Goal: Transaction & Acquisition: Purchase product/service

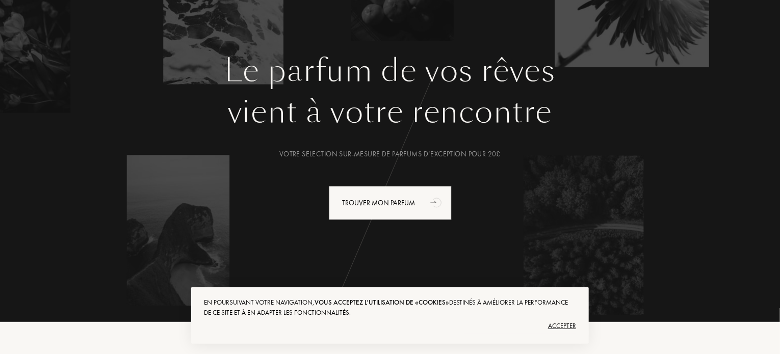
scroll to position [83, 0]
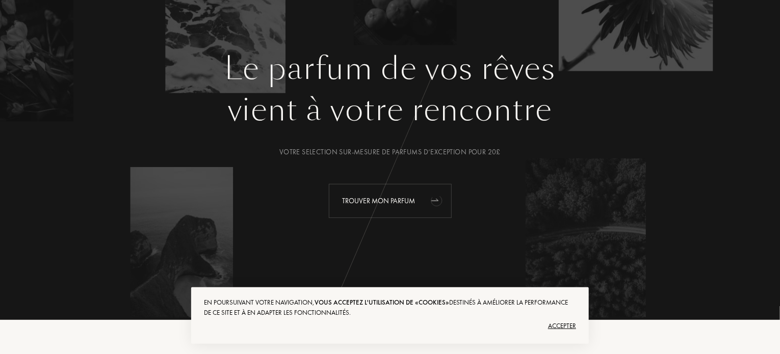
click at [355, 192] on div "Trouver mon parfum" at bounding box center [390, 201] width 123 height 34
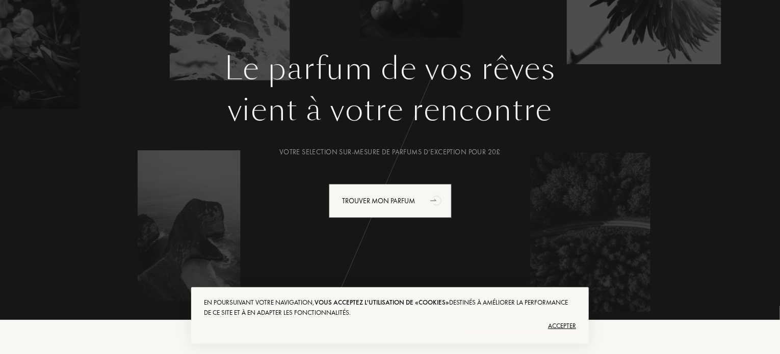
scroll to position [0, 0]
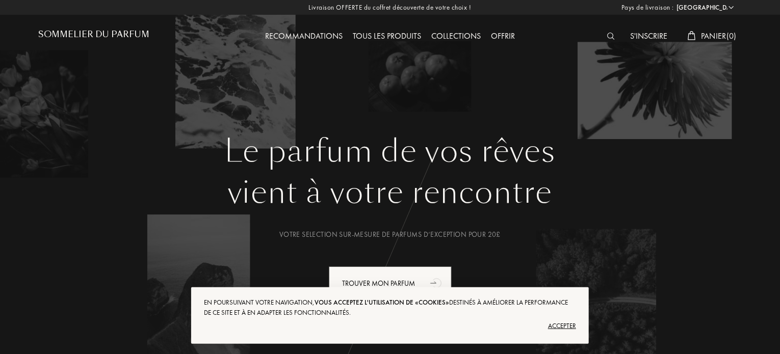
click at [647, 34] on div "S'inscrire" at bounding box center [648, 36] width 47 height 13
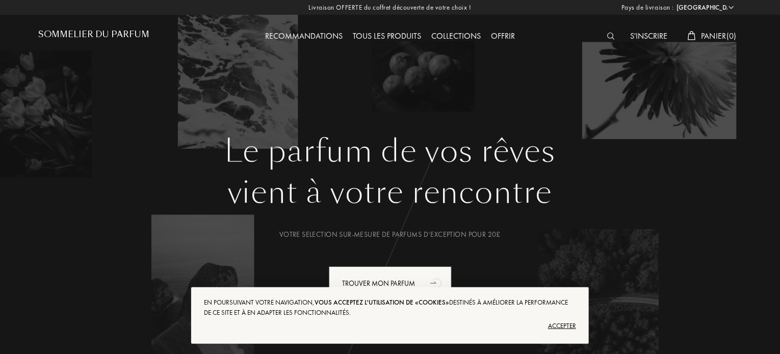
click at [721, 35] on span "Panier ( 0 )" at bounding box center [719, 36] width 36 height 11
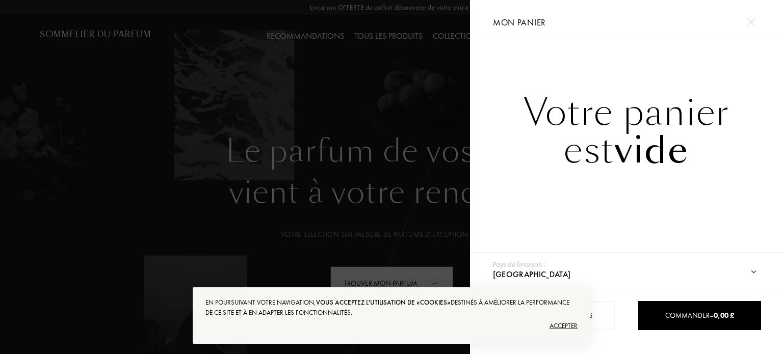
click at [563, 325] on div "Accepter" at bounding box center [391, 326] width 372 height 16
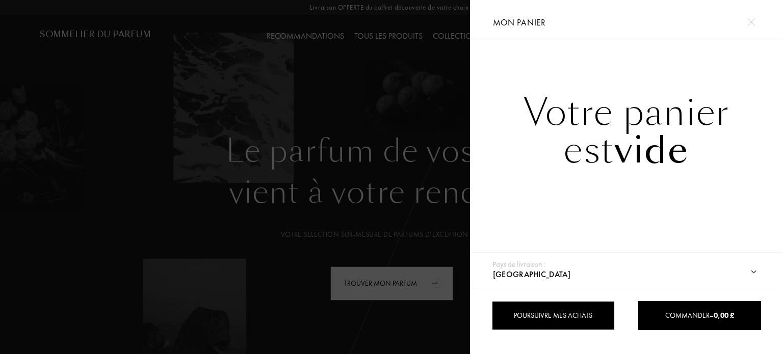
click at [557, 323] on div "Poursuivre mes achats" at bounding box center [553, 315] width 123 height 29
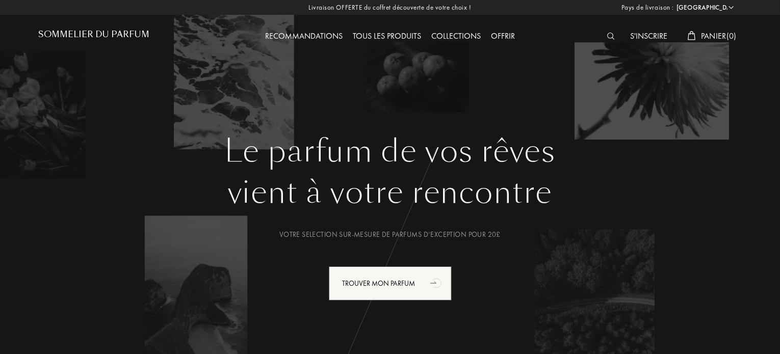
click at [607, 38] on img at bounding box center [611, 36] width 8 height 7
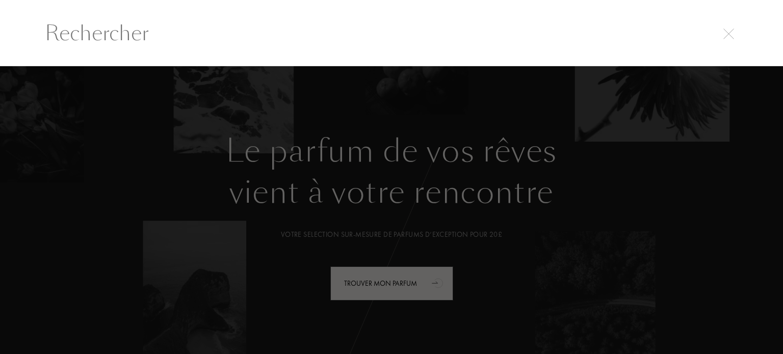
click at [510, 113] on div at bounding box center [391, 210] width 783 height 288
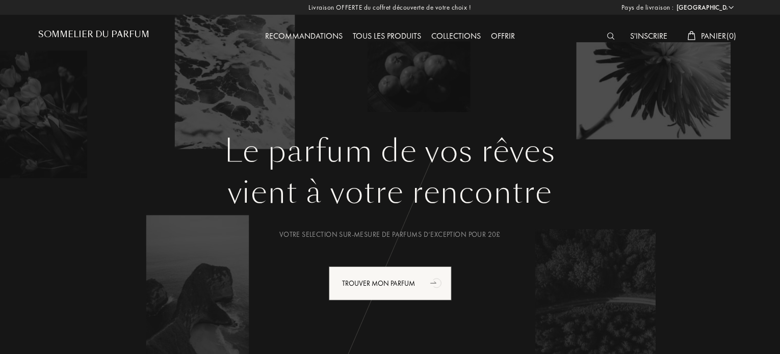
click at [638, 36] on div "S'inscrire" at bounding box center [648, 36] width 47 height 13
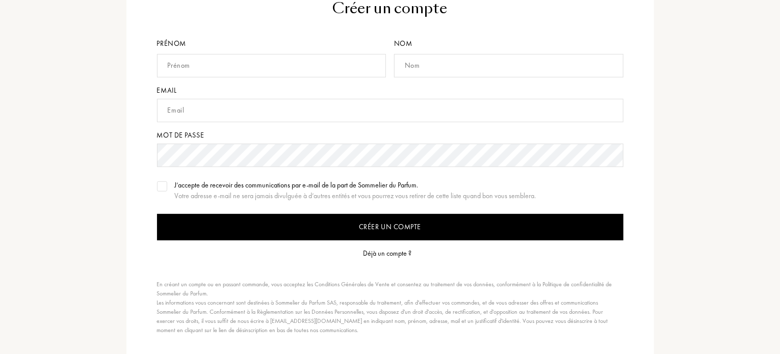
scroll to position [120, 0]
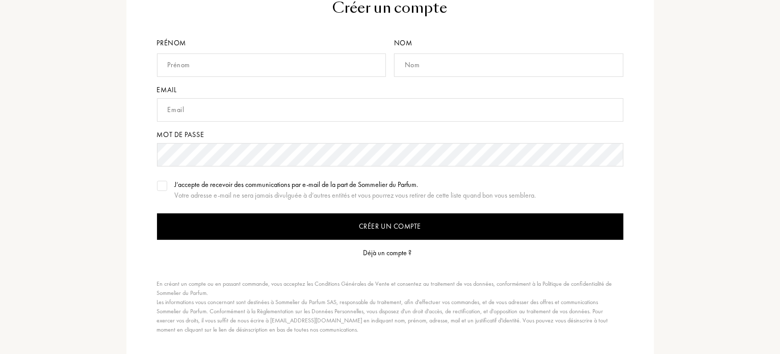
click at [384, 252] on div "Déjà un compte ?" at bounding box center [387, 253] width 48 height 11
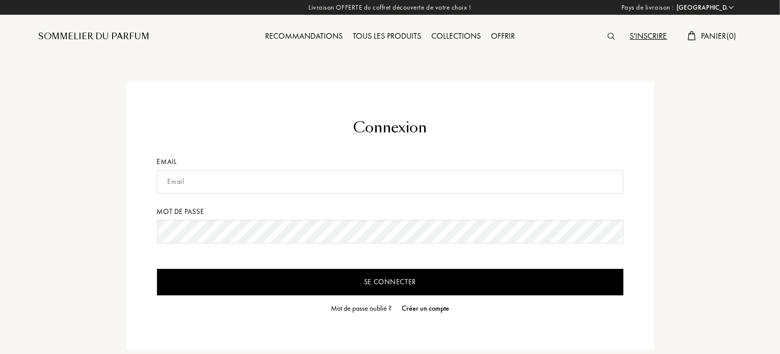
click at [222, 178] on input "text" at bounding box center [390, 181] width 466 height 23
type input "[EMAIL_ADDRESS][DOMAIN_NAME]"
click at [157, 269] on input "Se connecter" at bounding box center [390, 282] width 466 height 26
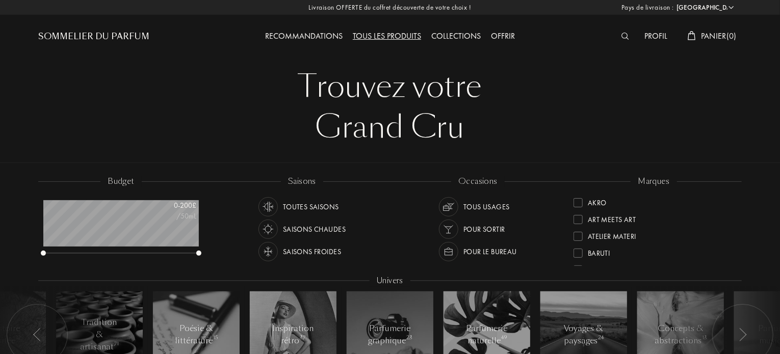
scroll to position [51, 155]
click at [649, 38] on div "Profil" at bounding box center [655, 36] width 33 height 13
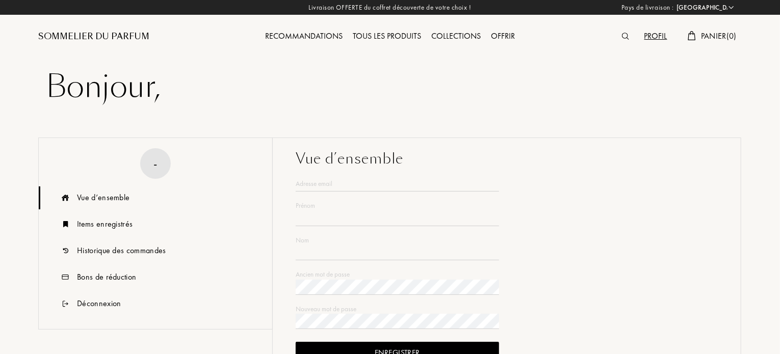
type input "[PERSON_NAME]"
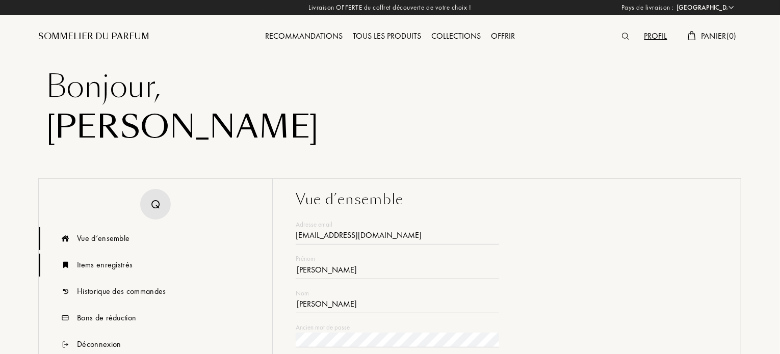
click at [106, 261] on div "Items enregistrés" at bounding box center [105, 265] width 56 height 12
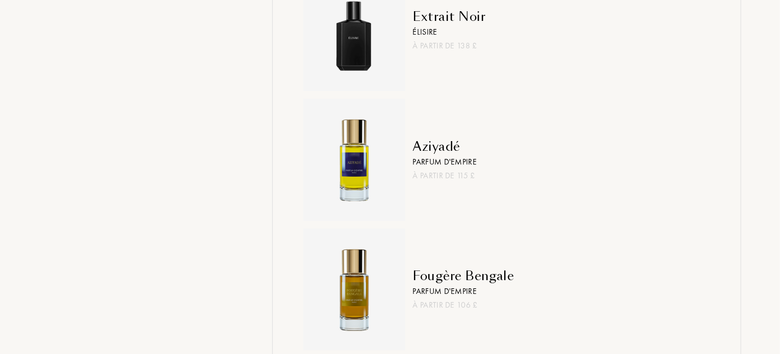
scroll to position [515, 0]
click at [432, 146] on div "Aziyadé" at bounding box center [445, 147] width 64 height 18
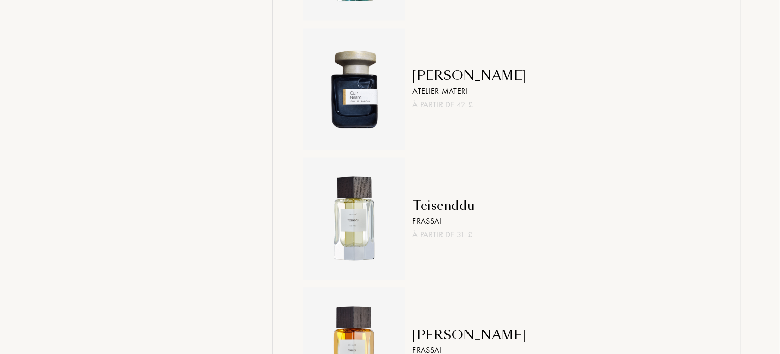
scroll to position [986, 0]
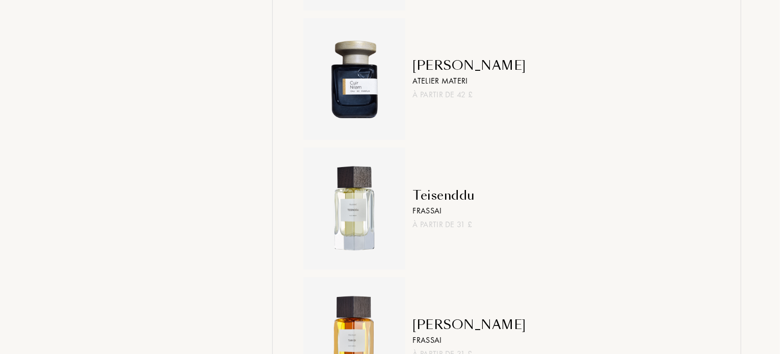
click at [442, 194] on div "Teisenddu" at bounding box center [444, 195] width 62 height 18
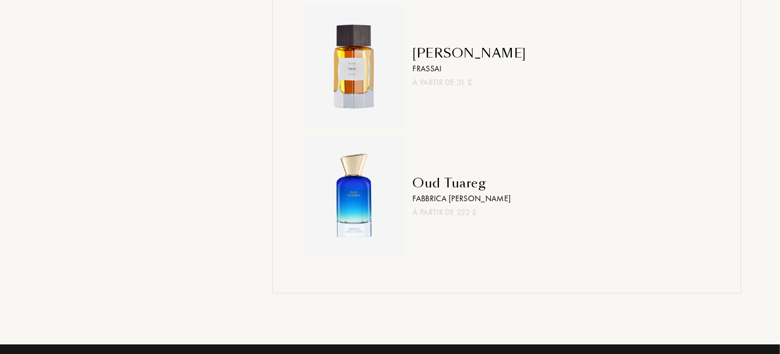
scroll to position [1263, 0]
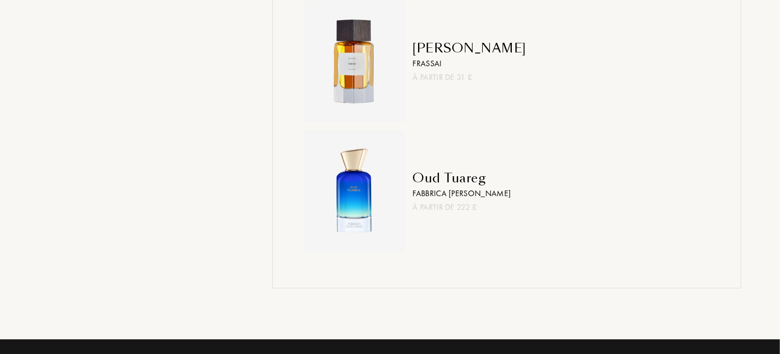
click at [442, 178] on div "Oud Tuareg" at bounding box center [462, 178] width 98 height 18
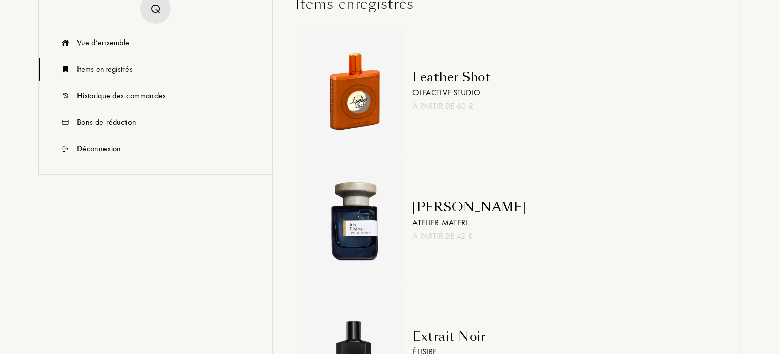
scroll to position [195, 0]
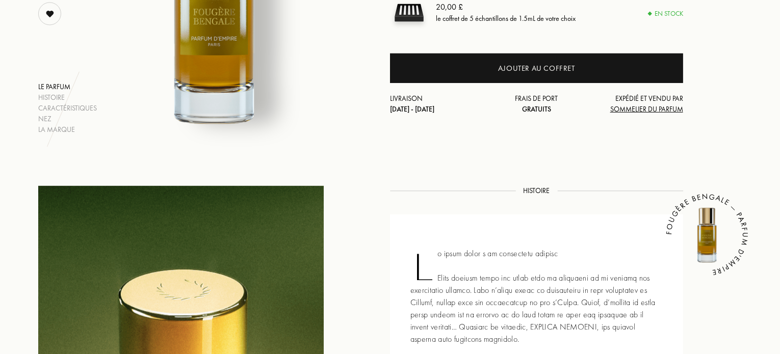
scroll to position [244, 0]
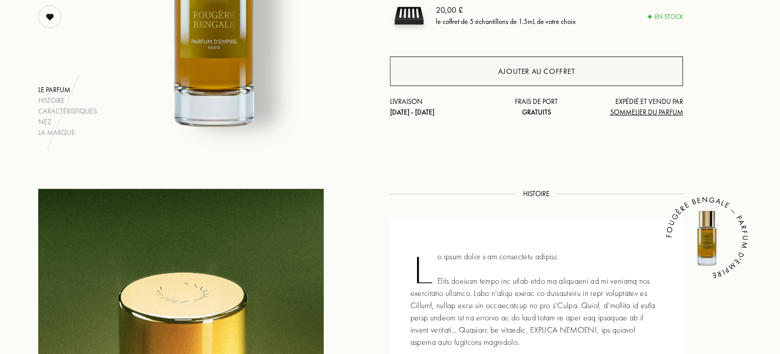
click at [524, 67] on div "Ajouter au coffret" at bounding box center [536, 72] width 77 height 12
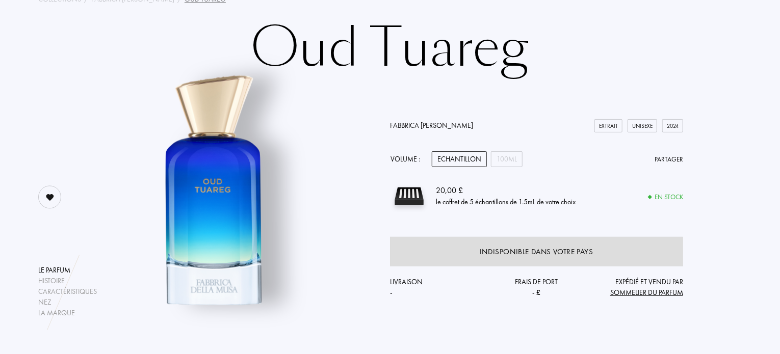
scroll to position [85, 0]
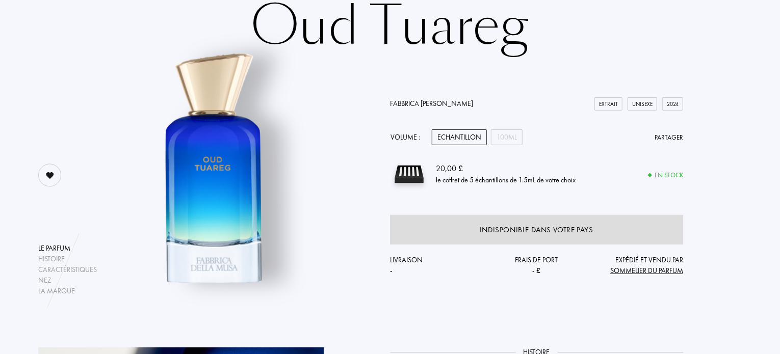
click at [457, 144] on div "Echantillon" at bounding box center [459, 137] width 55 height 16
click at [497, 140] on div "100mL" at bounding box center [507, 137] width 32 height 16
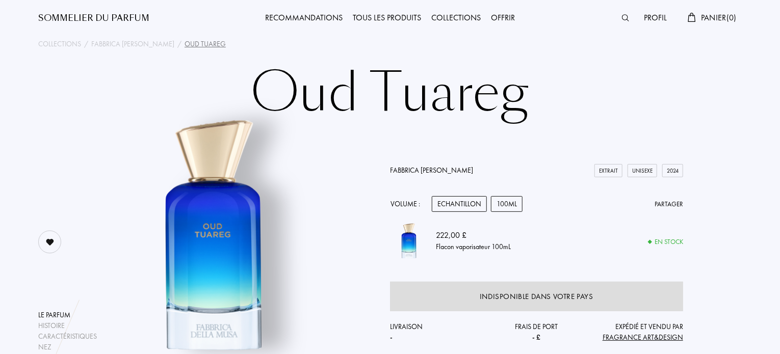
scroll to position [0, 0]
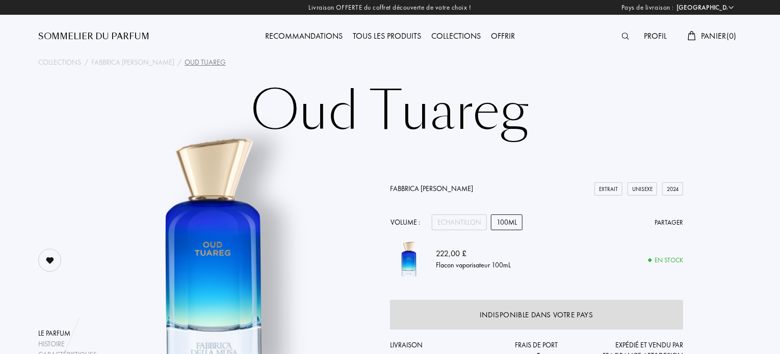
click at [695, 8] on select "Afghanistan Afrique du Sud Albanie Algérie Allemagne Andorre Angola Anguilla An…" at bounding box center [704, 8] width 61 height 10
select select "FR"
click at [674, 3] on select "Afghanistan Afrique du Sud Albanie Algérie Allemagne Andorre Angola Anguilla An…" at bounding box center [704, 8] width 61 height 10
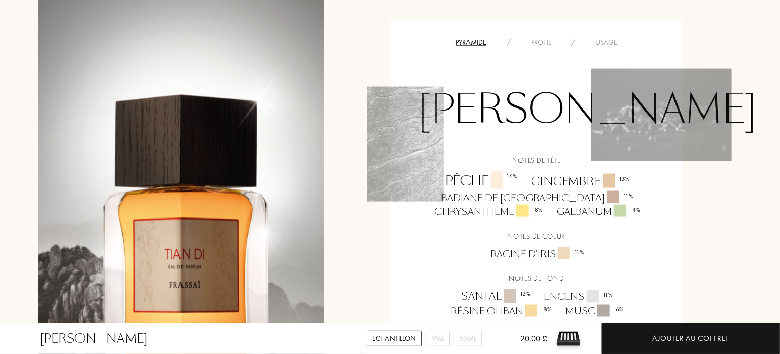
scroll to position [717, 0]
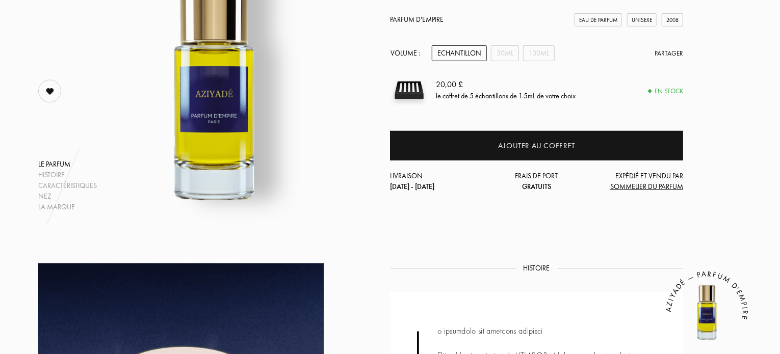
scroll to position [169, 0]
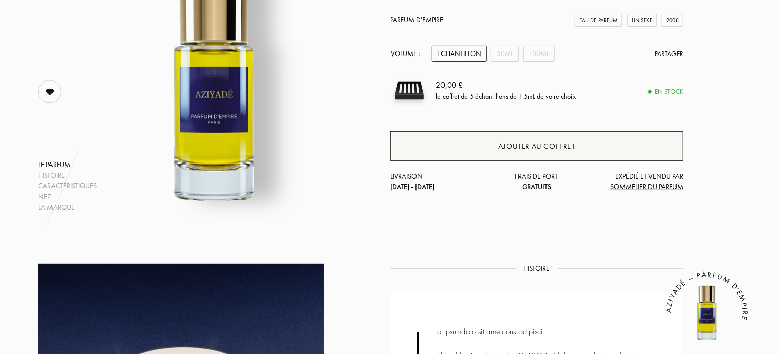
click at [530, 141] on div "Ajouter au coffret" at bounding box center [536, 147] width 77 height 12
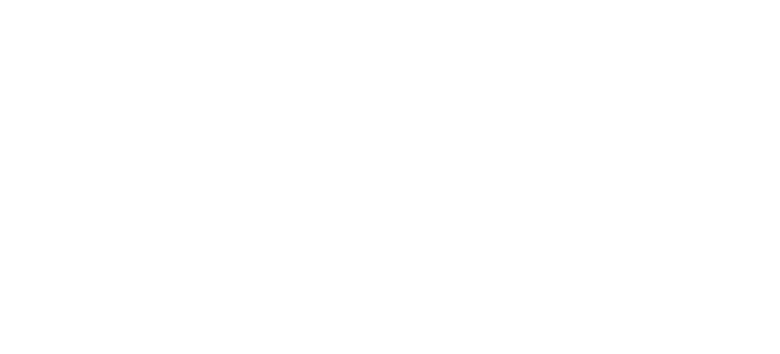
select select "FR"
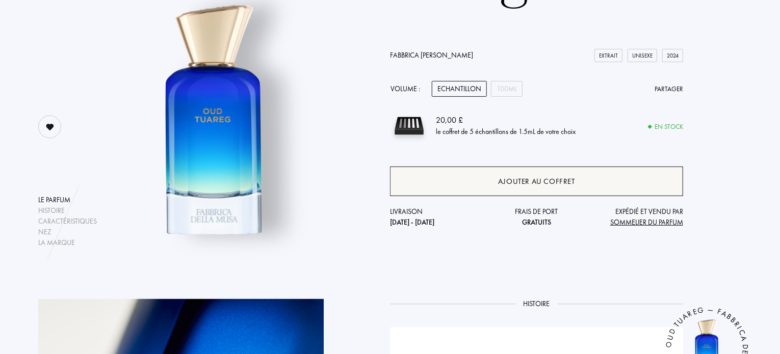
scroll to position [135, 0]
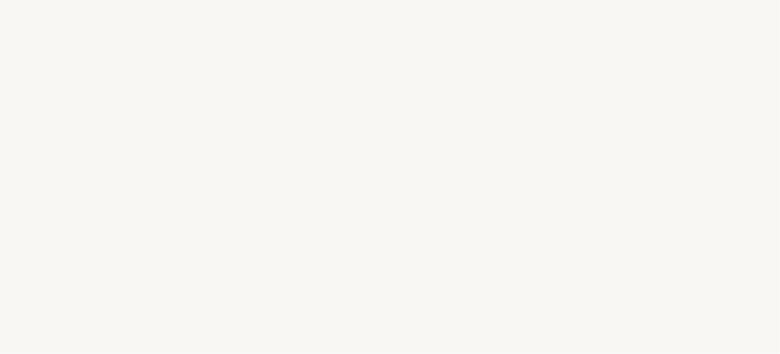
select select "FR"
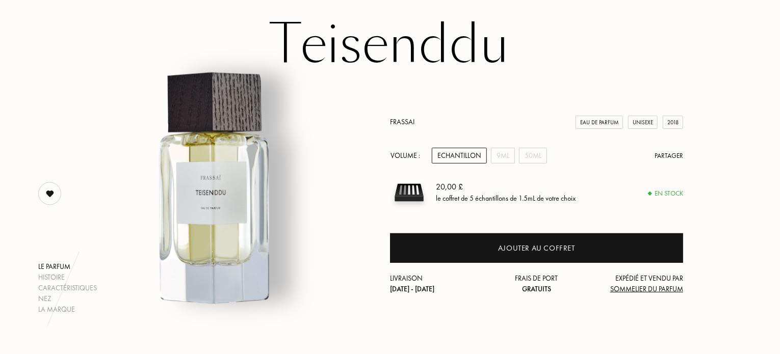
scroll to position [67, 0]
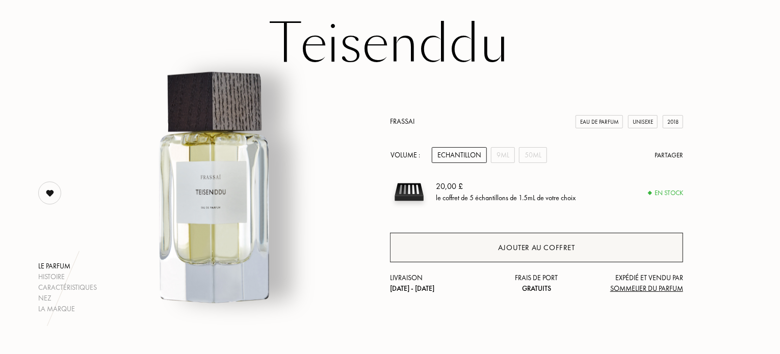
click at [508, 245] on div "Ajouter au coffret" at bounding box center [536, 248] width 77 height 12
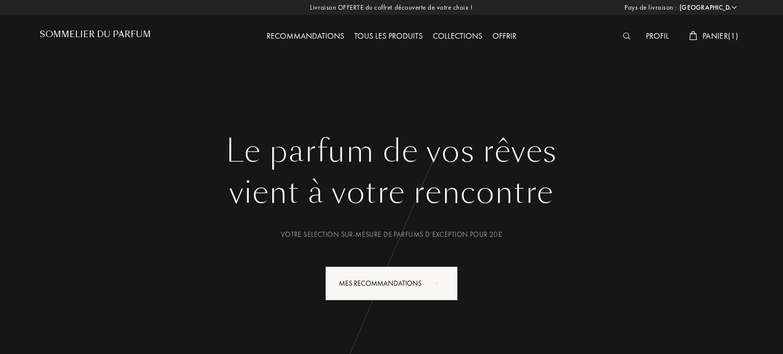
select select "FR"
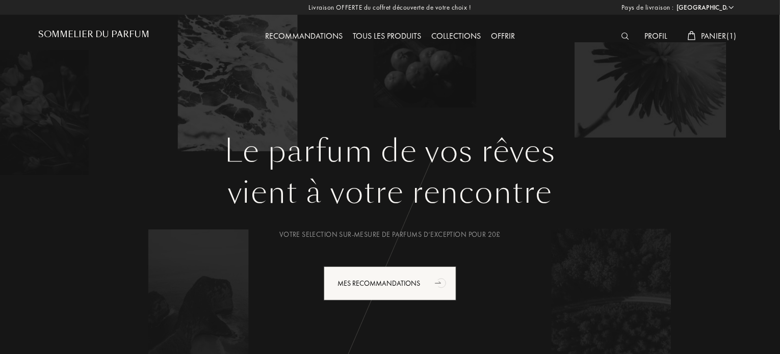
click at [708, 35] on span "Panier ( 1 )" at bounding box center [719, 36] width 36 height 11
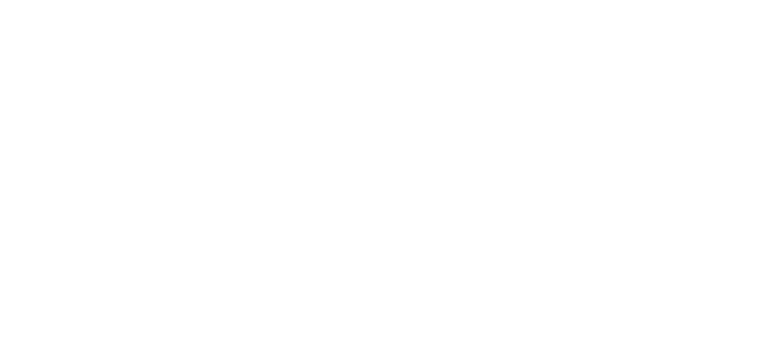
select select "FR"
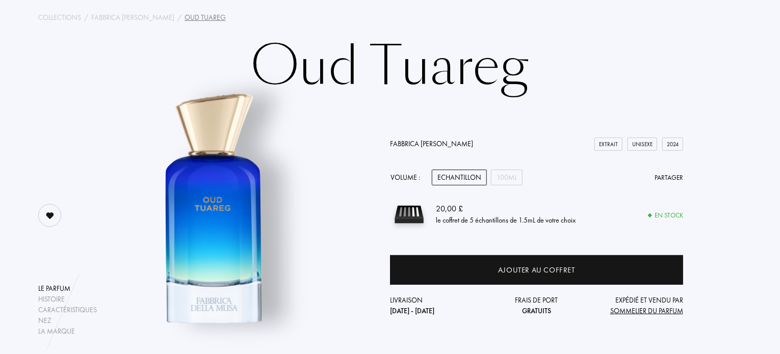
scroll to position [52, 0]
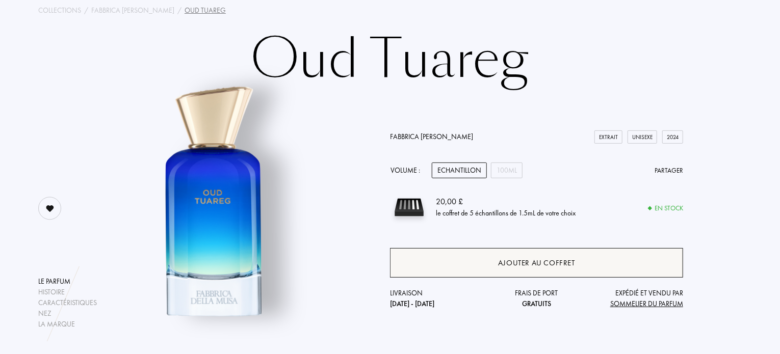
click at [528, 264] on div "Ajouter au coffret" at bounding box center [536, 263] width 77 height 12
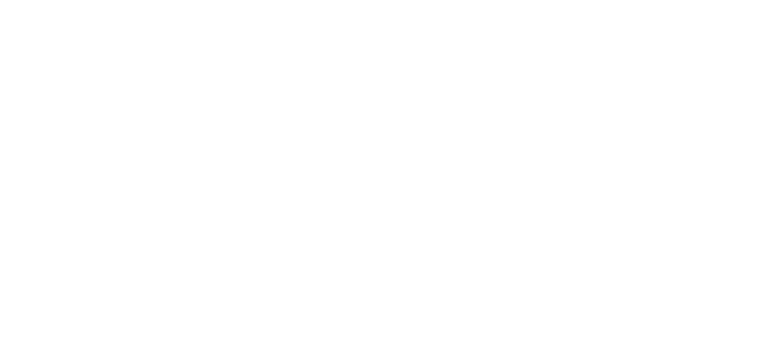
select select "FR"
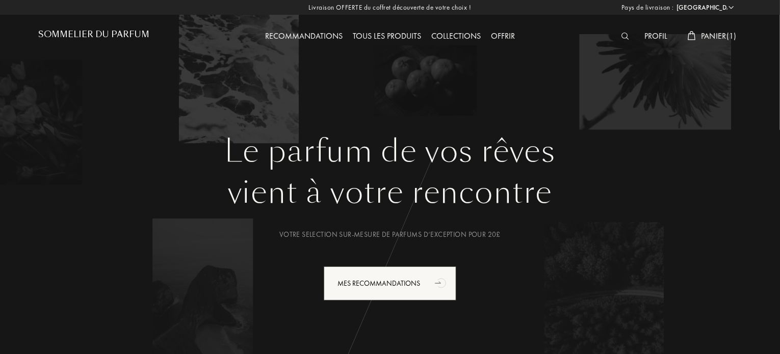
click at [715, 36] on span "Panier ( 1 )" at bounding box center [719, 36] width 36 height 11
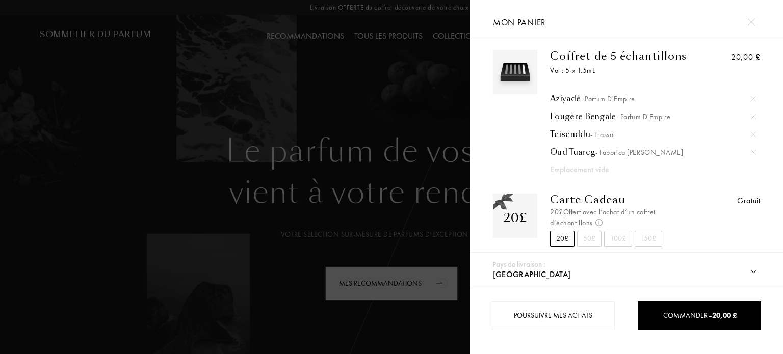
scroll to position [12, 0]
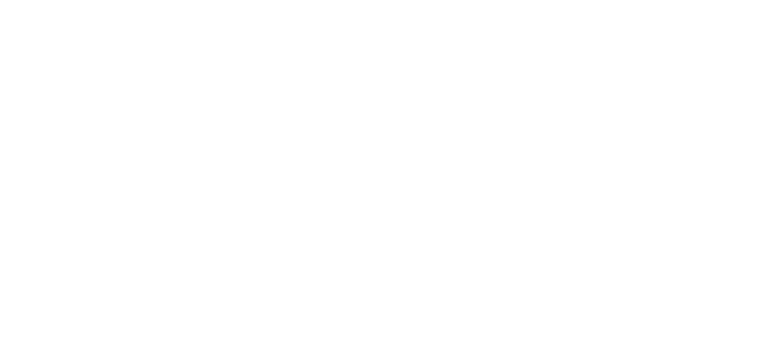
select select "FR"
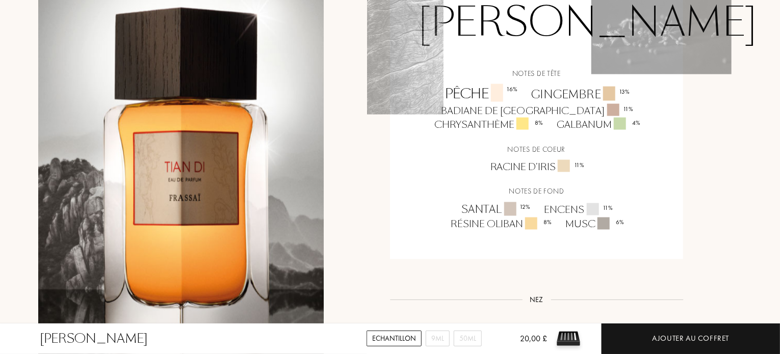
scroll to position [789, 0]
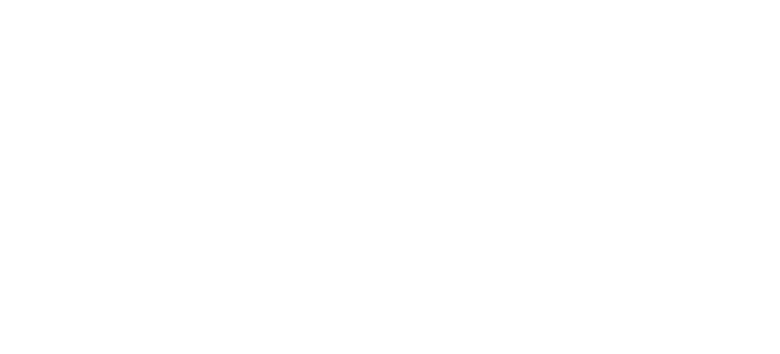
select select "FR"
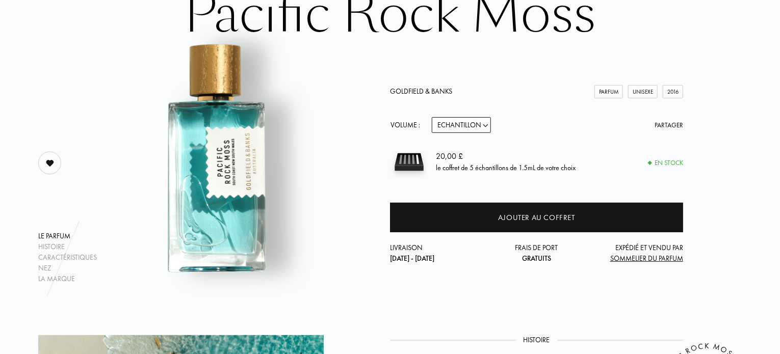
scroll to position [97, 0]
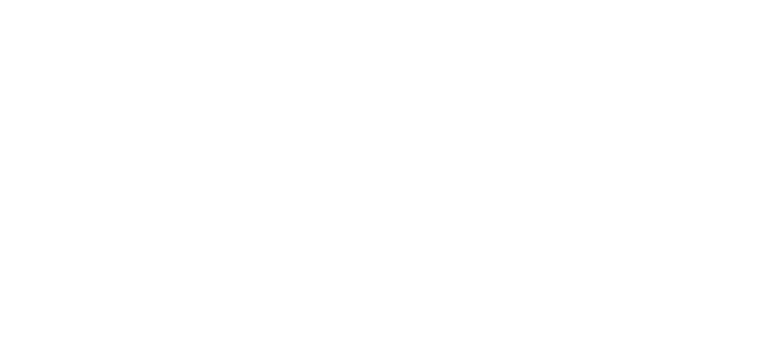
select select "FR"
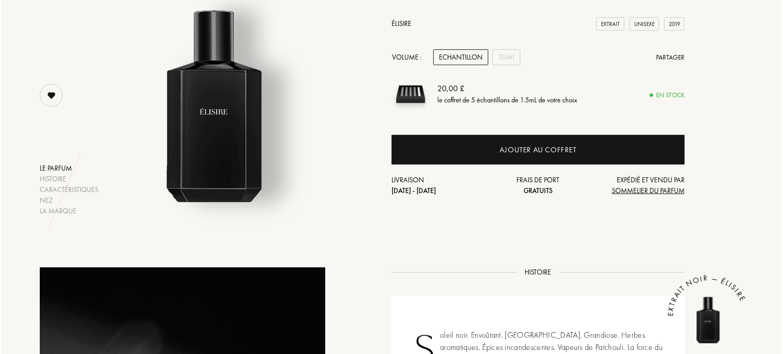
scroll to position [163, 0]
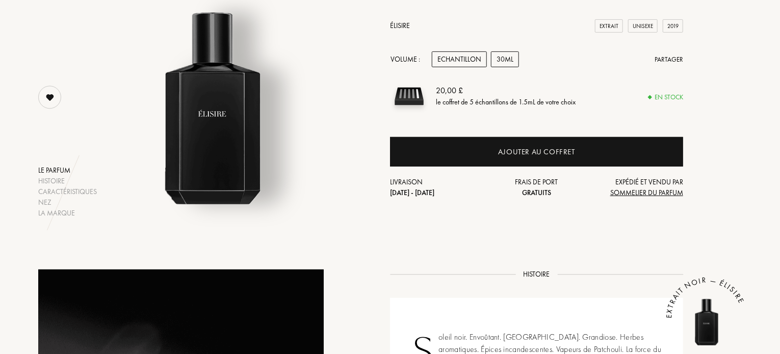
click at [505, 55] on div "30mL" at bounding box center [505, 59] width 28 height 16
click at [455, 67] on div "Echantillon" at bounding box center [459, 59] width 55 height 16
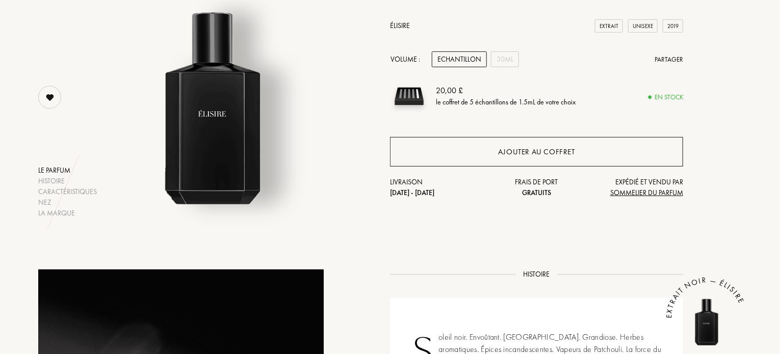
click at [512, 154] on div "Ajouter au coffret" at bounding box center [536, 152] width 77 height 12
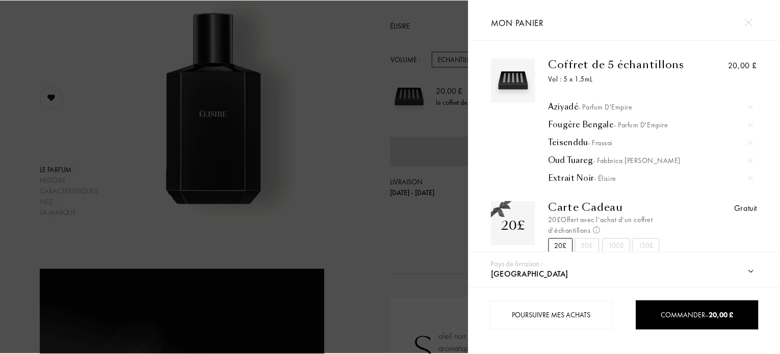
scroll to position [11, 0]
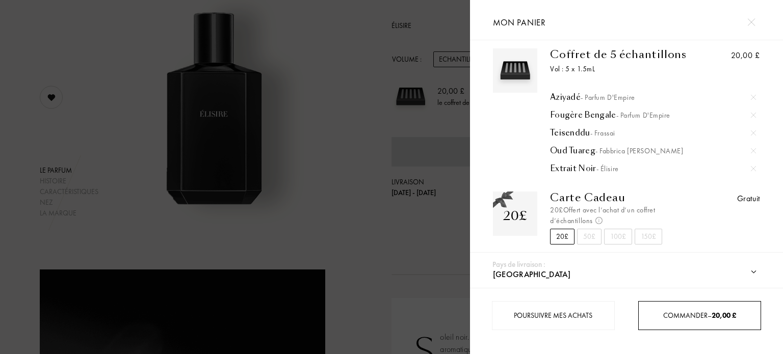
click at [672, 312] on span "Commander – 20,00 £" at bounding box center [699, 315] width 73 height 9
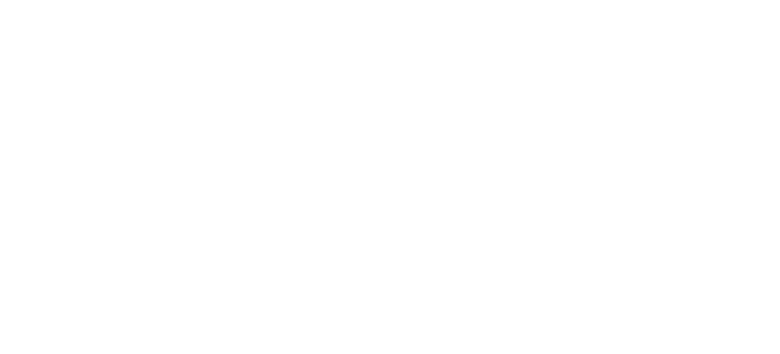
select select "FR"
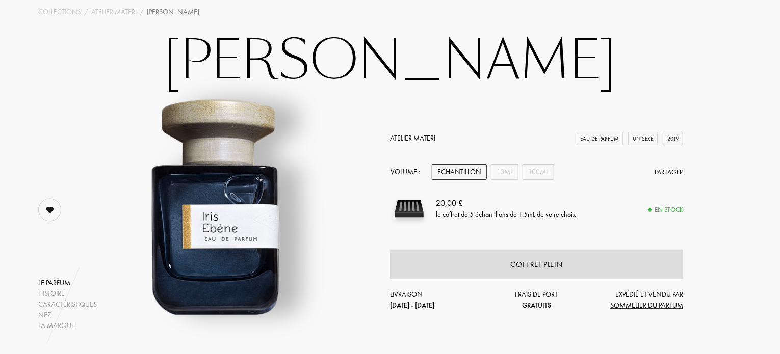
scroll to position [59, 0]
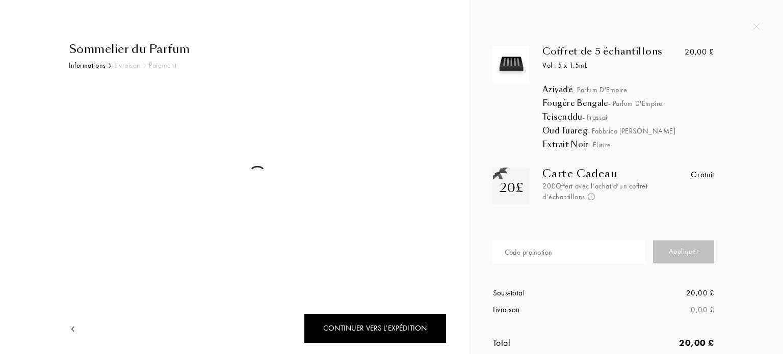
select select "FR"
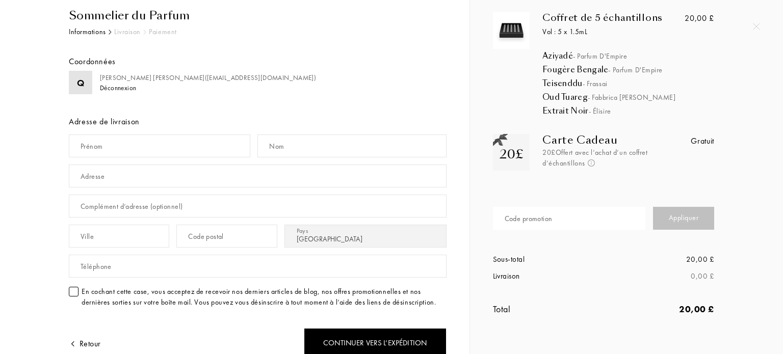
scroll to position [32, 0]
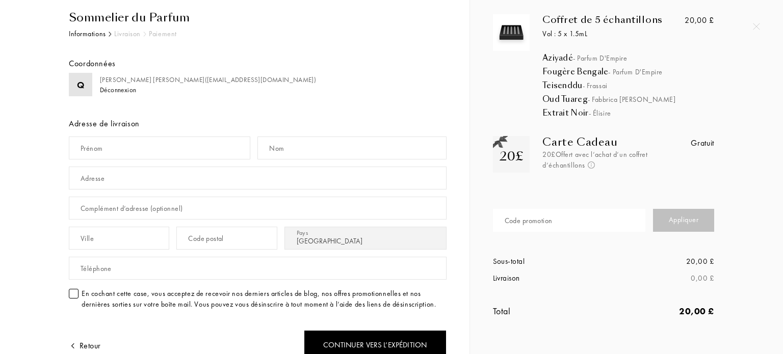
click at [541, 225] on div "Code promotion" at bounding box center [528, 221] width 48 height 11
click at [543, 226] on input "CHRIS" at bounding box center [569, 220] width 152 height 23
click at [543, 226] on input "CHRIS7" at bounding box center [569, 220] width 152 height 23
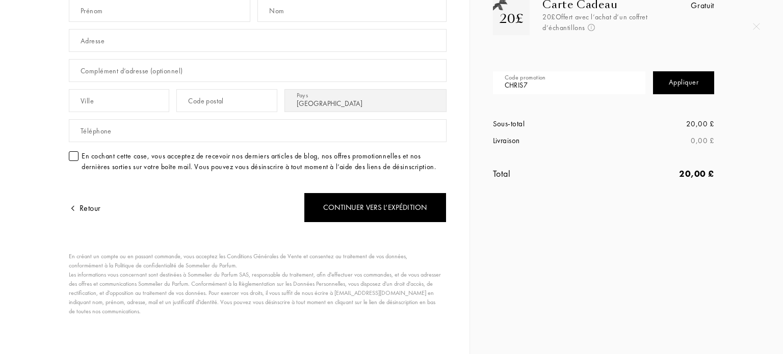
click at [557, 89] on input "CHRIS7" at bounding box center [569, 82] width 152 height 23
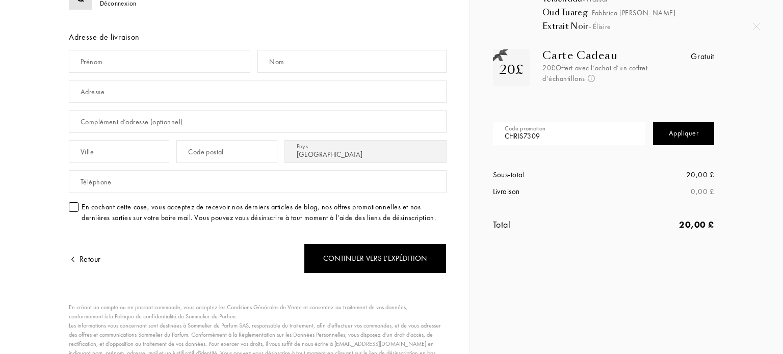
scroll to position [114, 0]
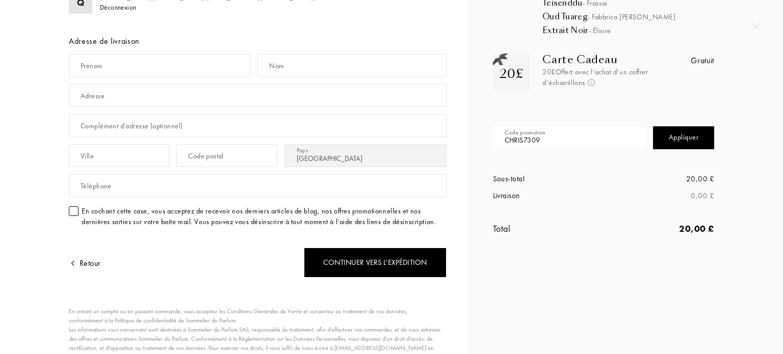
type input "CHRIS7309"
click at [677, 134] on div "Appliquer" at bounding box center [683, 137] width 61 height 23
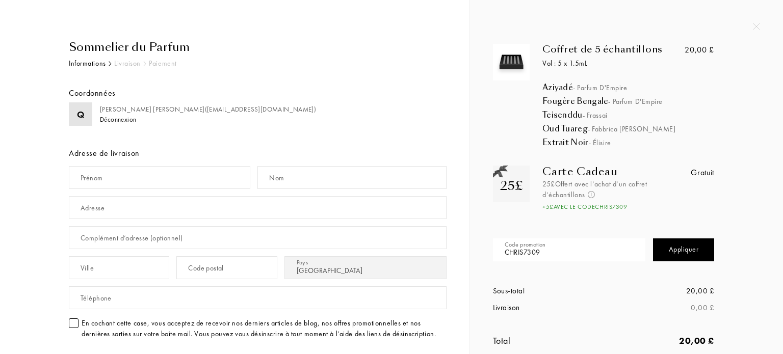
scroll to position [2, 0]
click at [132, 180] on input "text" at bounding box center [159, 178] width 181 height 23
type input "Quentin"
type input "Rousseau"
click at [113, 210] on input "text" at bounding box center [258, 208] width 378 height 23
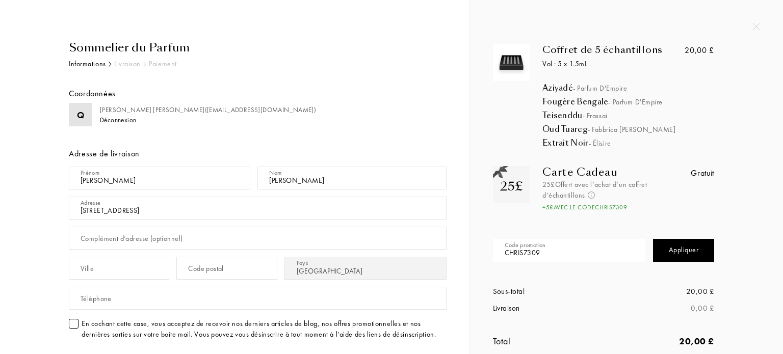
type input "19 rue du calvaire"
click at [113, 233] on div "Complément d’adresse (optionnel)" at bounding box center [132, 238] width 102 height 11
click at [102, 270] on input "text" at bounding box center [119, 268] width 100 height 23
type input "92210"
click at [212, 273] on input "text" at bounding box center [226, 268] width 100 height 23
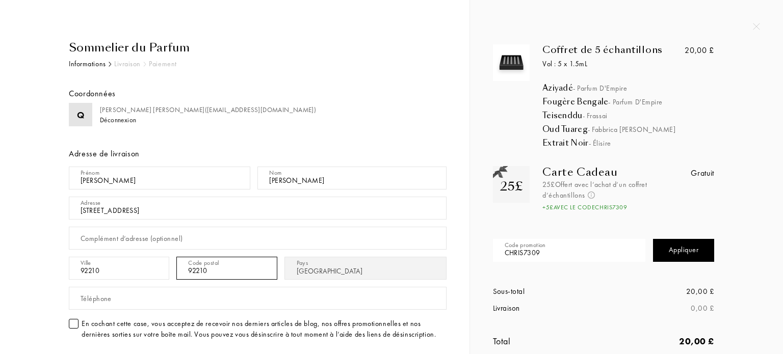
type input "92210"
click at [154, 274] on input "92210" at bounding box center [119, 268] width 100 height 23
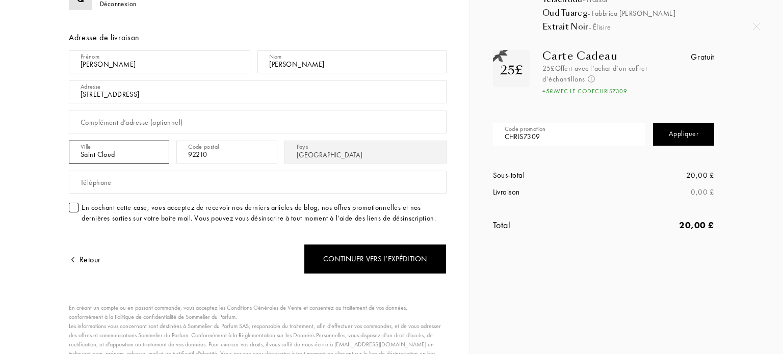
scroll to position [120, 0]
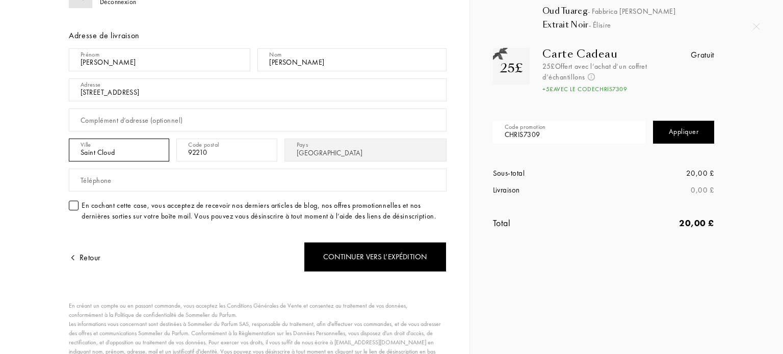
type input "Saint Cloud"
click at [80, 208] on div "En cochant cette case, vous acceptez de recevoir nos derniers articles de blog,…" at bounding box center [258, 210] width 378 height 21
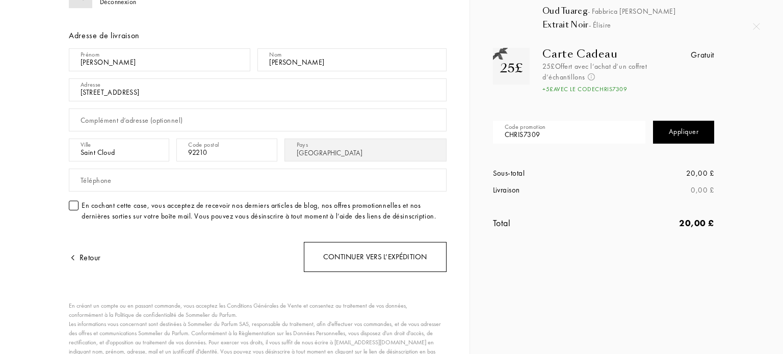
click at [360, 242] on div "Continuer vers l’expédition" at bounding box center [375, 257] width 143 height 30
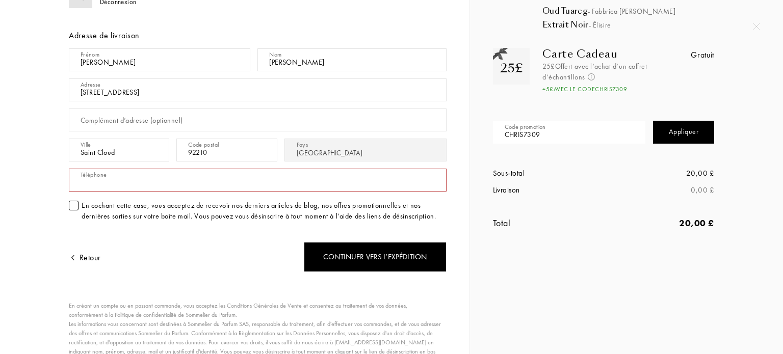
click at [123, 187] on input "text" at bounding box center [258, 180] width 378 height 23
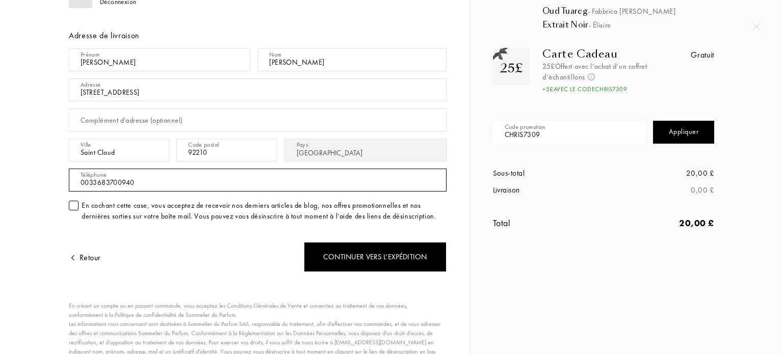
click at [88, 181] on input "0033683700940" at bounding box center [258, 180] width 378 height 23
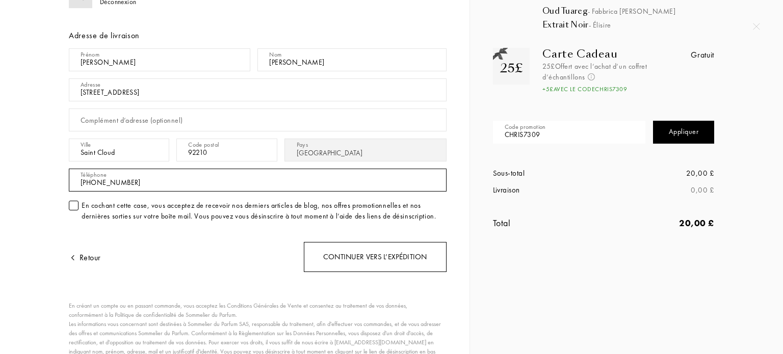
type input "+33683700940"
click at [332, 247] on div "Continuer vers l’expédition" at bounding box center [375, 257] width 143 height 30
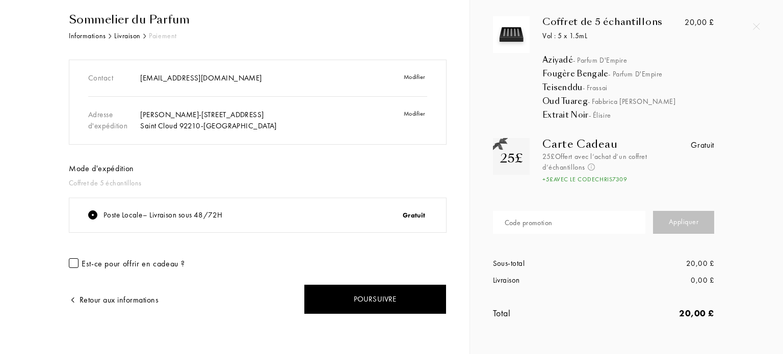
scroll to position [32, 0]
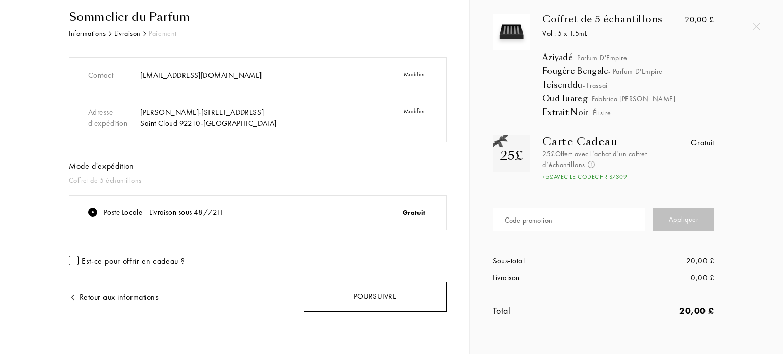
click at [389, 289] on div "Poursuivre" at bounding box center [375, 297] width 143 height 30
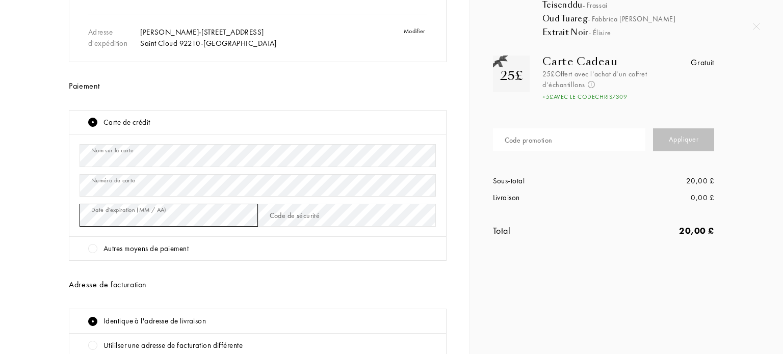
scroll to position [114, 0]
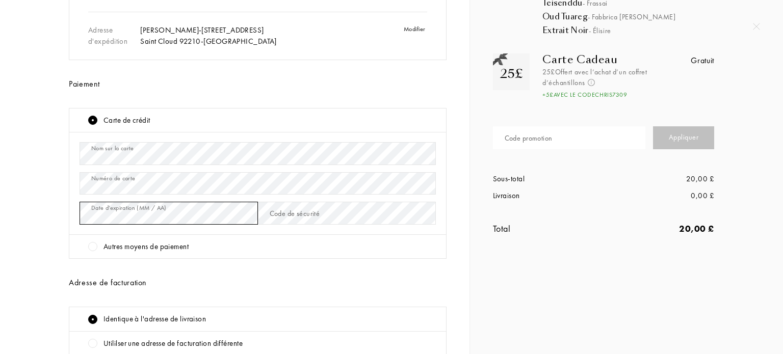
click at [77, 212] on div "Nom sur la carte Numéro de carte Date d'expiration (MM / AA) Code de sécurité" at bounding box center [257, 183] width 377 height 102
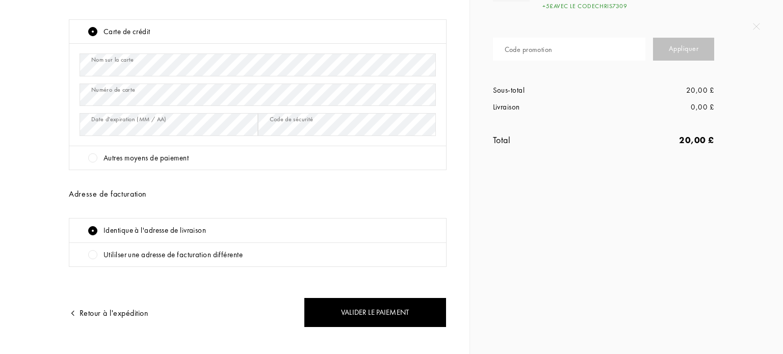
scroll to position [219, 0]
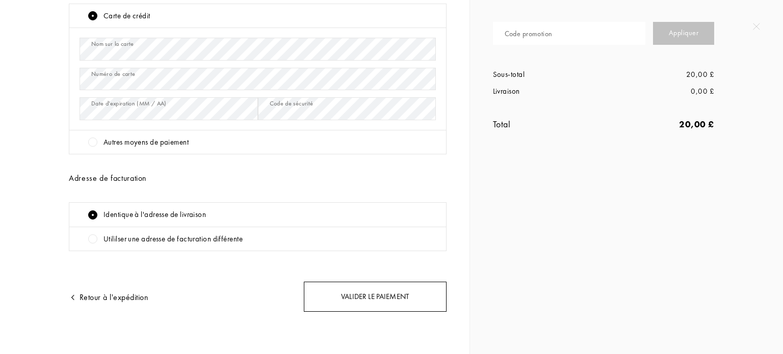
click at [342, 295] on div "Valider le paiement" at bounding box center [375, 297] width 143 height 30
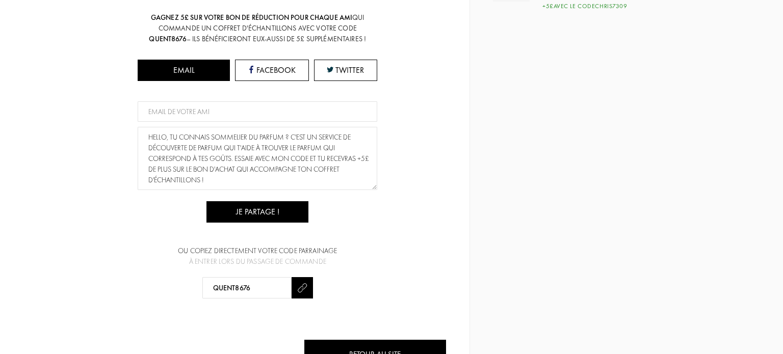
scroll to position [217, 0]
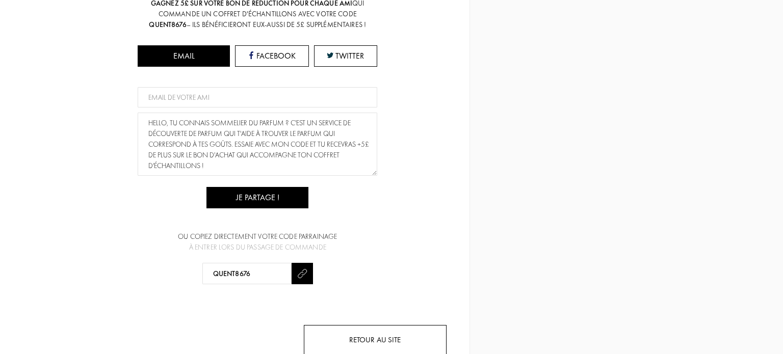
click at [369, 325] on div "Retour au site" at bounding box center [375, 340] width 143 height 30
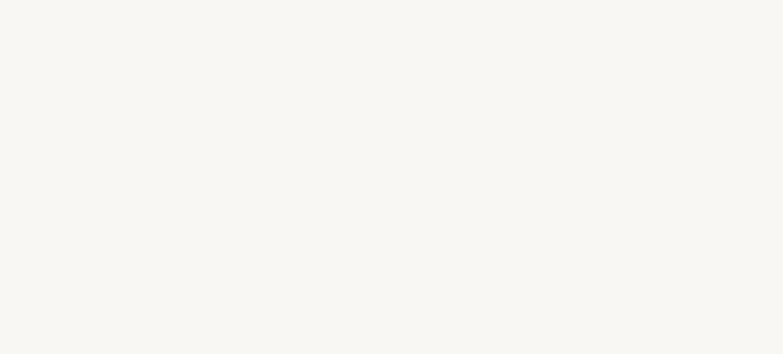
select select "FR"
